Goal: Information Seeking & Learning: Learn about a topic

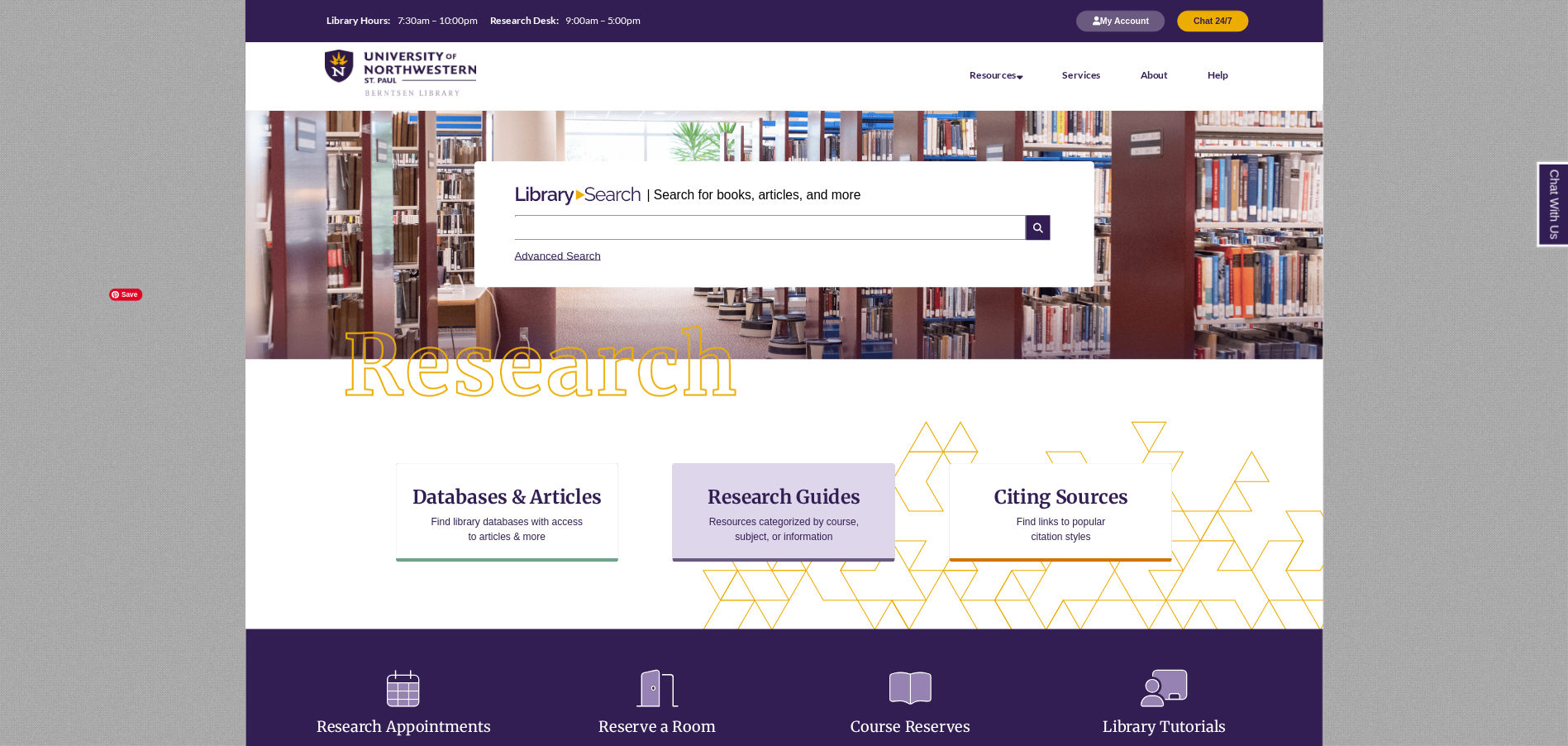
scroll to position [448, 1437]
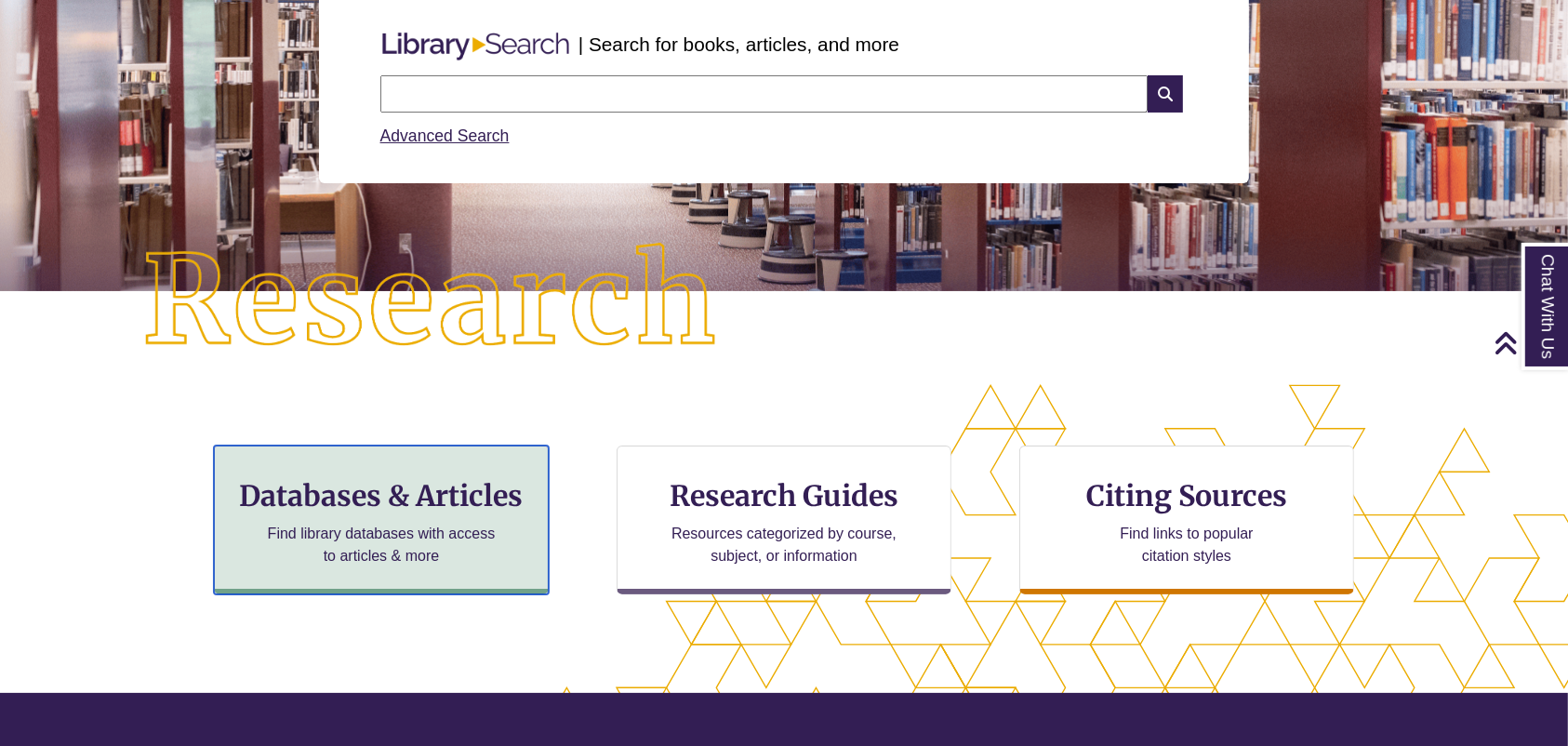
click at [388, 495] on h3 "Databases & Articles" at bounding box center [381, 496] width 303 height 36
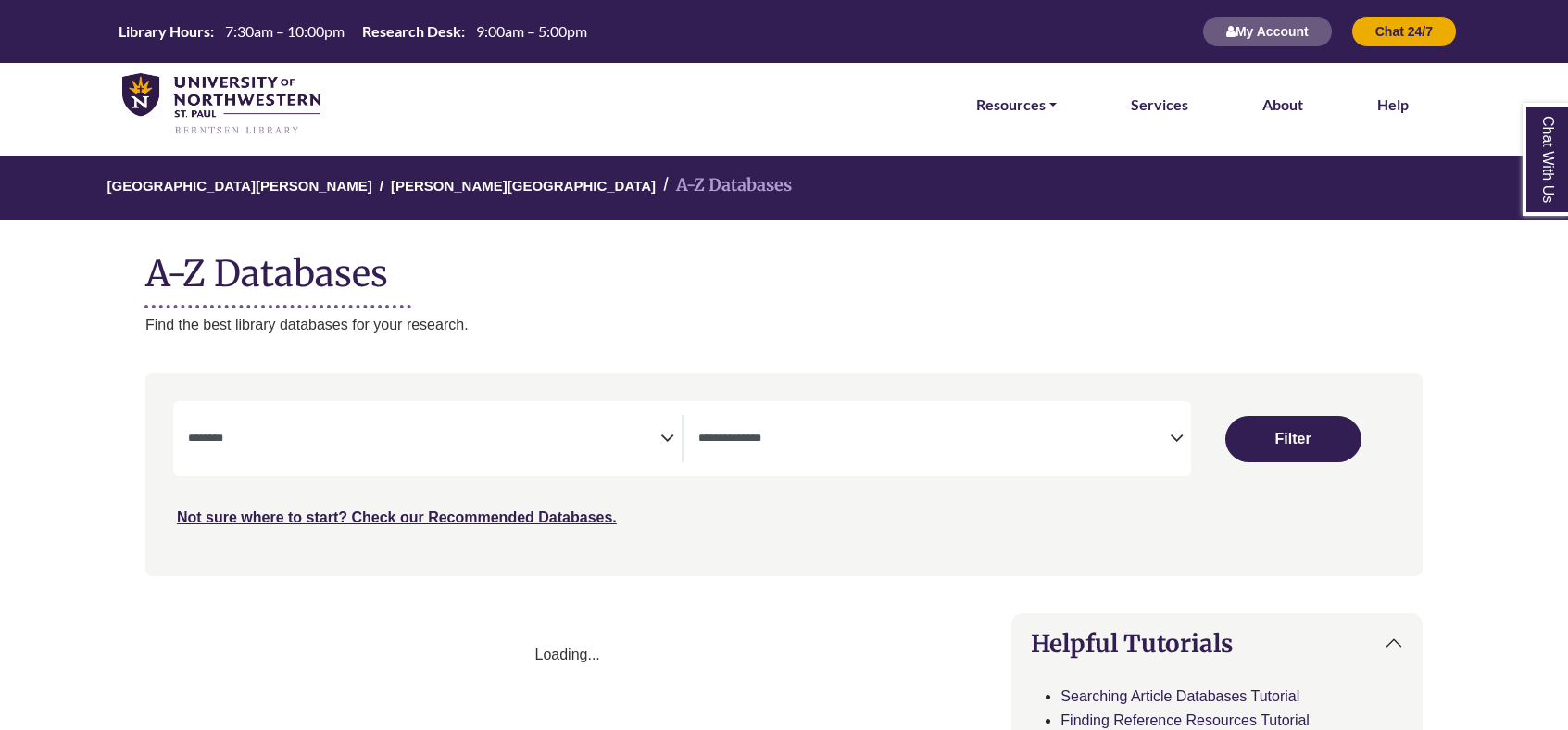
select select "Database Subject Filter"
select select "Database Types Filter"
select select "Database Subject Filter"
select select "Database Types Filter"
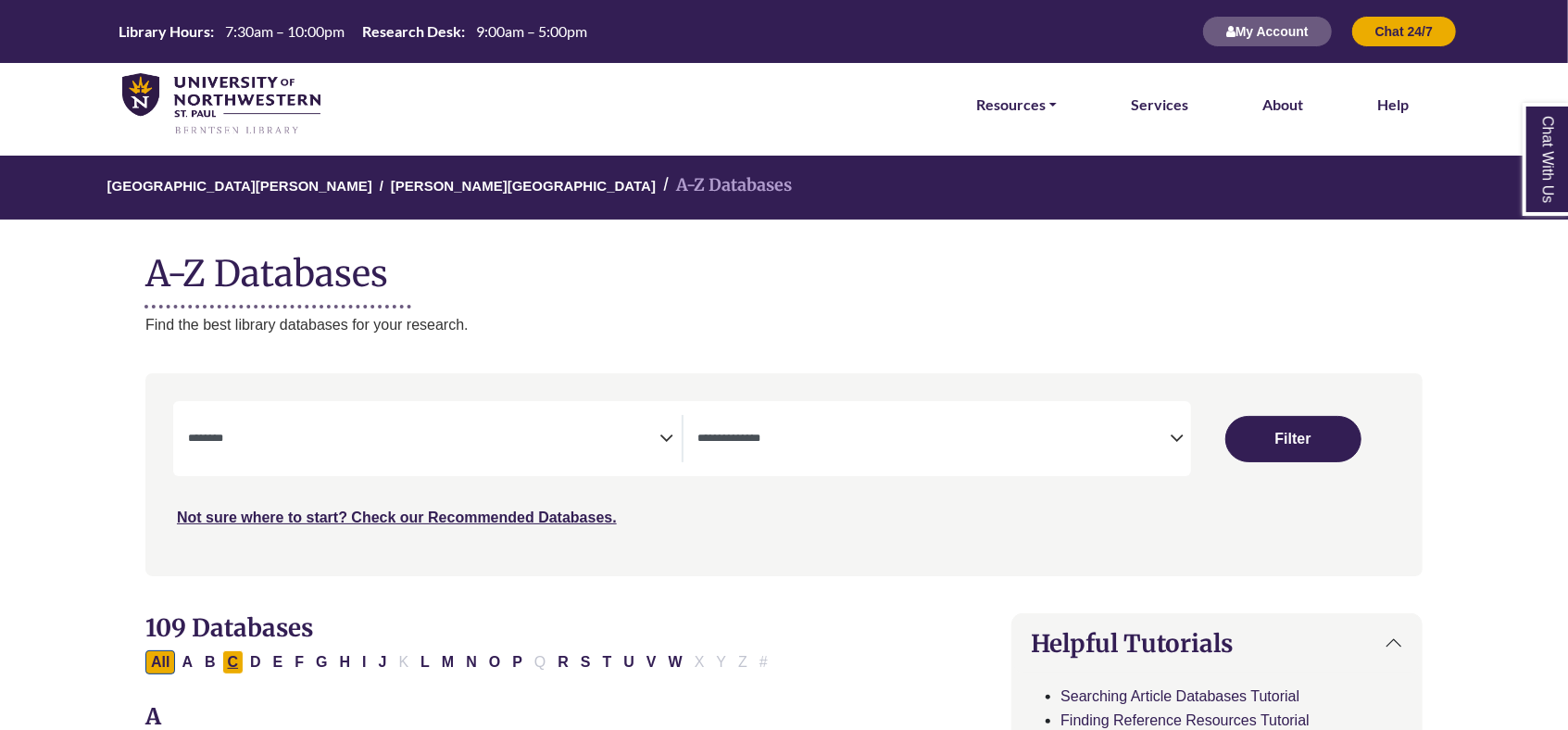
click at [234, 666] on button "C" at bounding box center [233, 663] width 22 height 24
select select "Database Subject Filter"
select select "Database Types Filter"
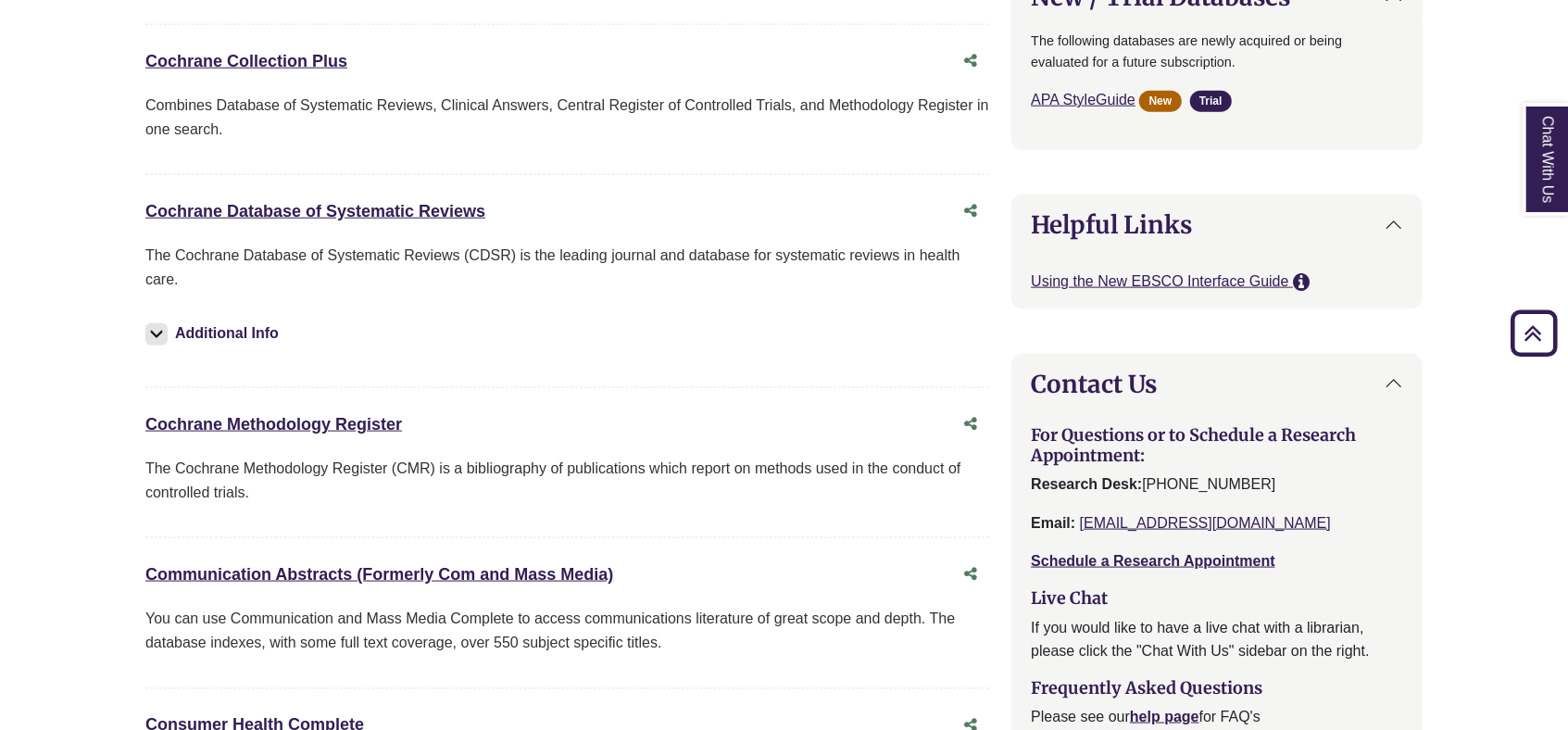
scroll to position [1606, 0]
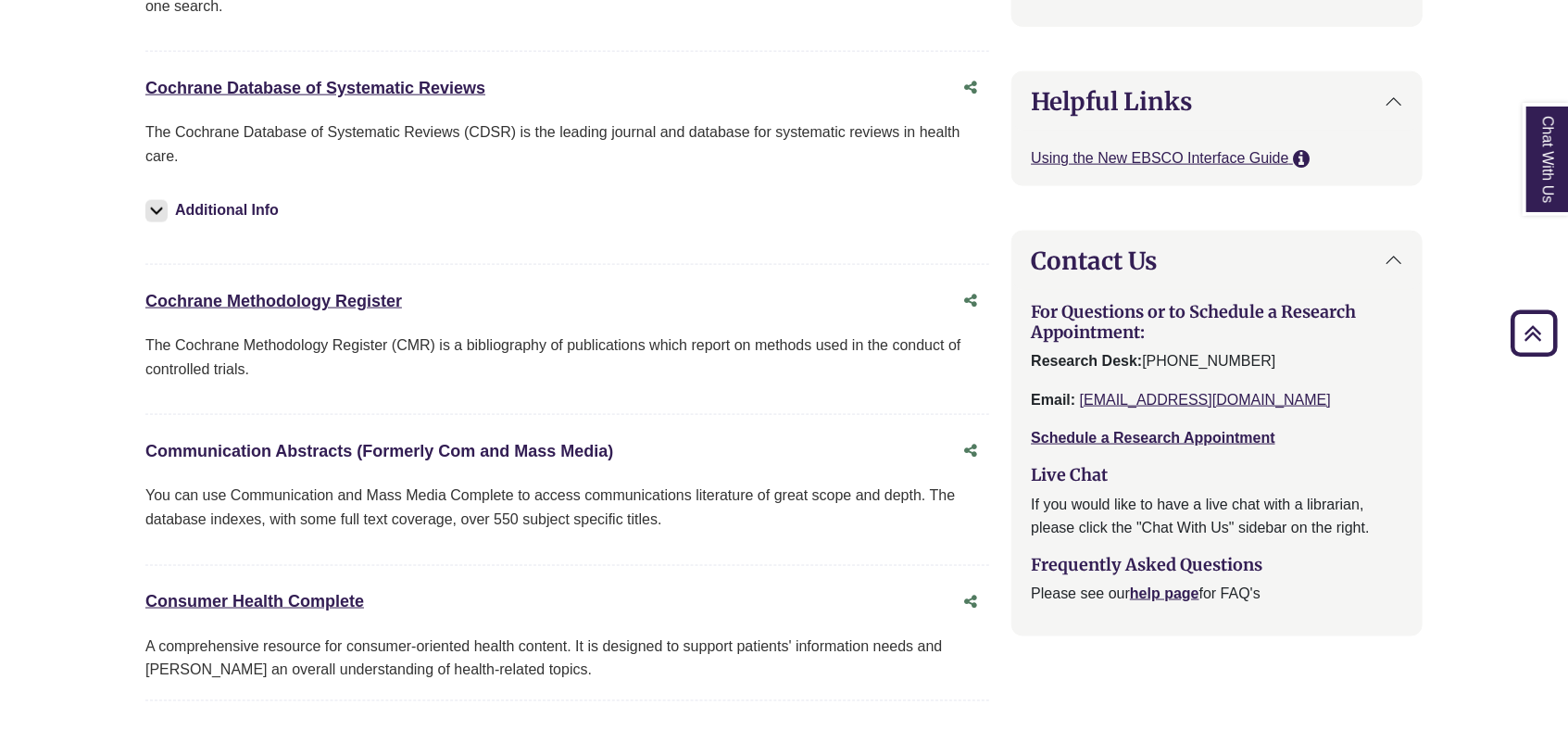
click at [282, 453] on link "Communication Abstracts (Formerly Com and Mass Media) This link opens in a new …" at bounding box center [378, 452] width 467 height 19
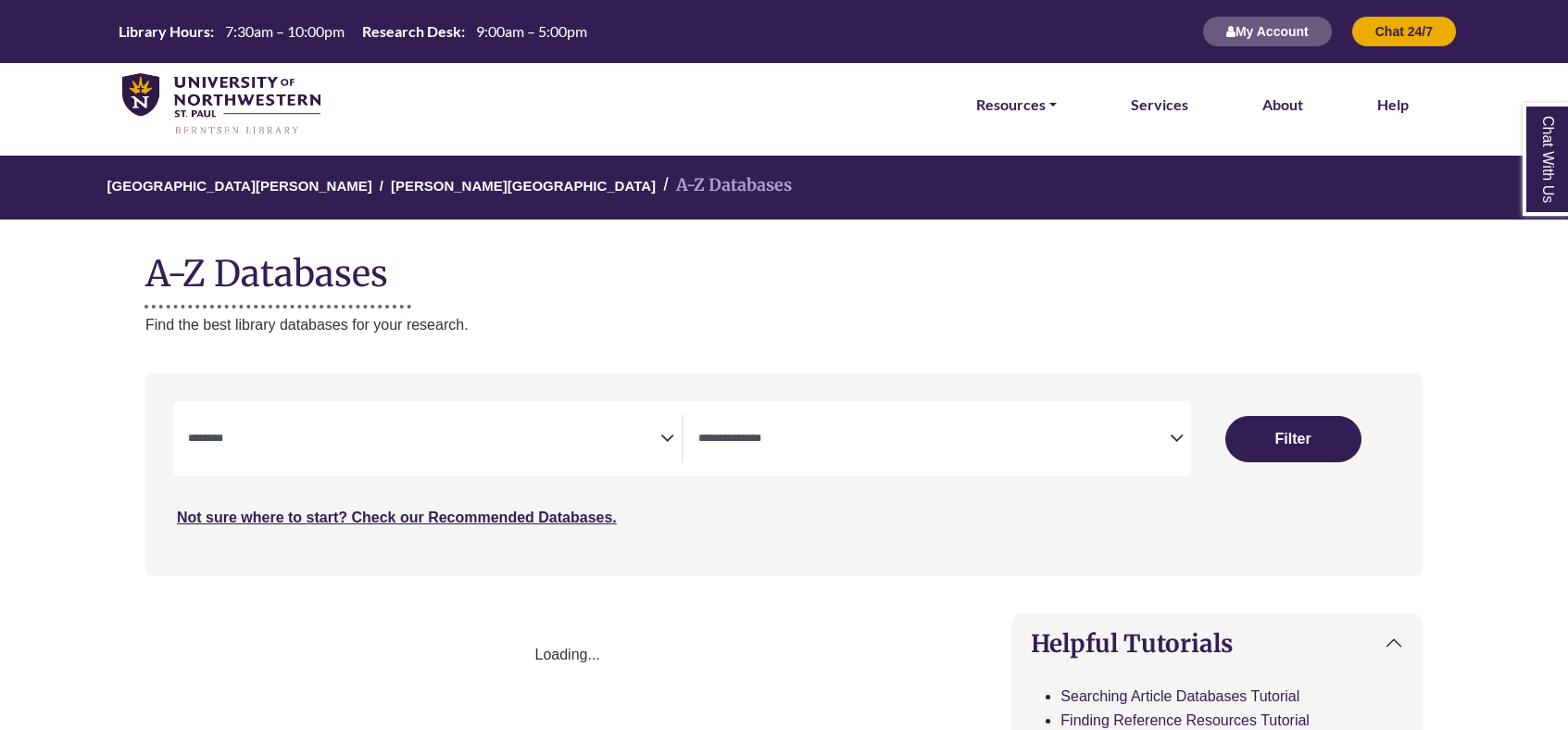
select select "Database Subject Filter"
select select "Database Types Filter"
select select "Database Subject Filter"
select select "Database Types Filter"
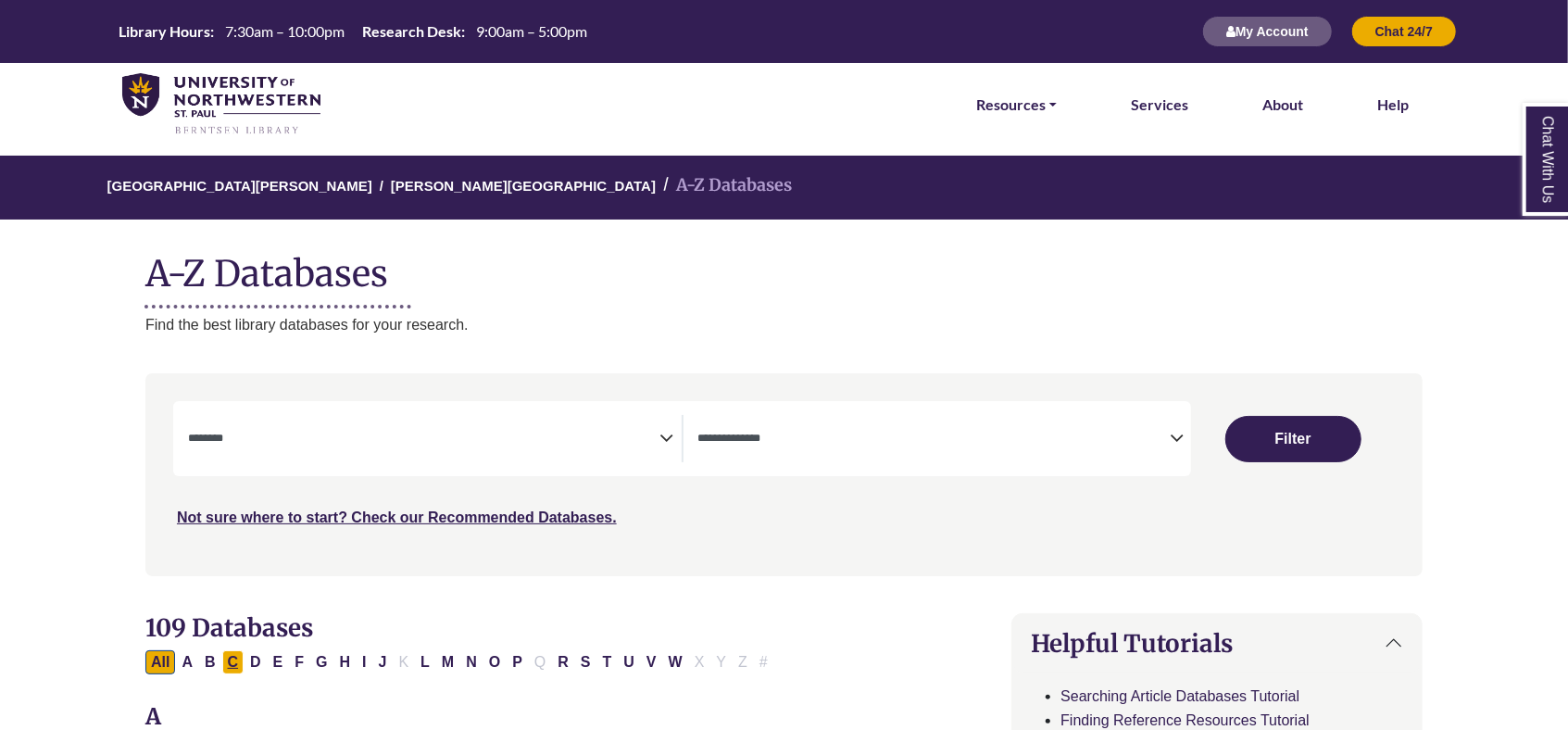
click at [226, 663] on button "C" at bounding box center [233, 663] width 22 height 24
select select "Database Subject Filter"
select select "Database Types Filter"
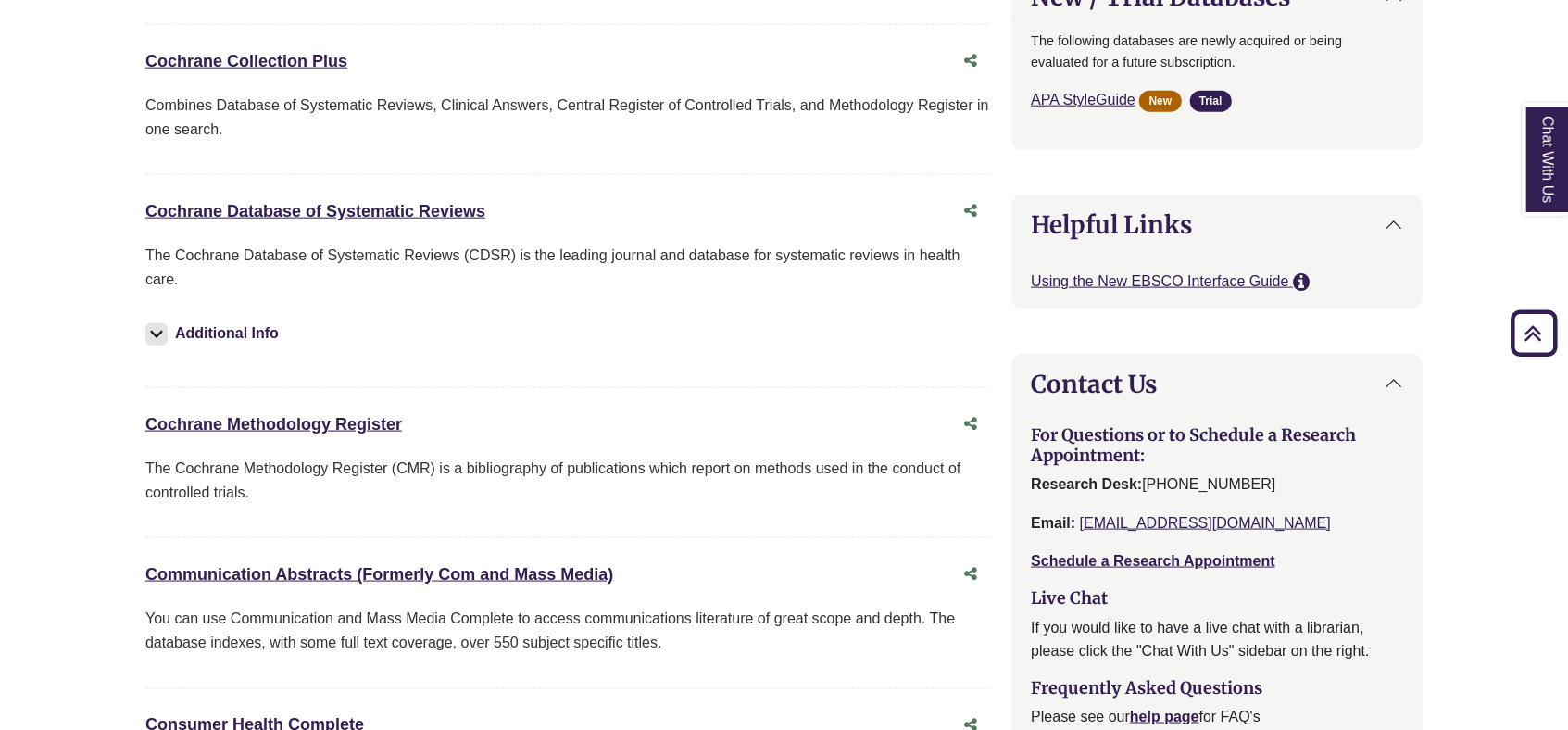
scroll to position [1729, 0]
